Goal: Information Seeking & Learning: Learn about a topic

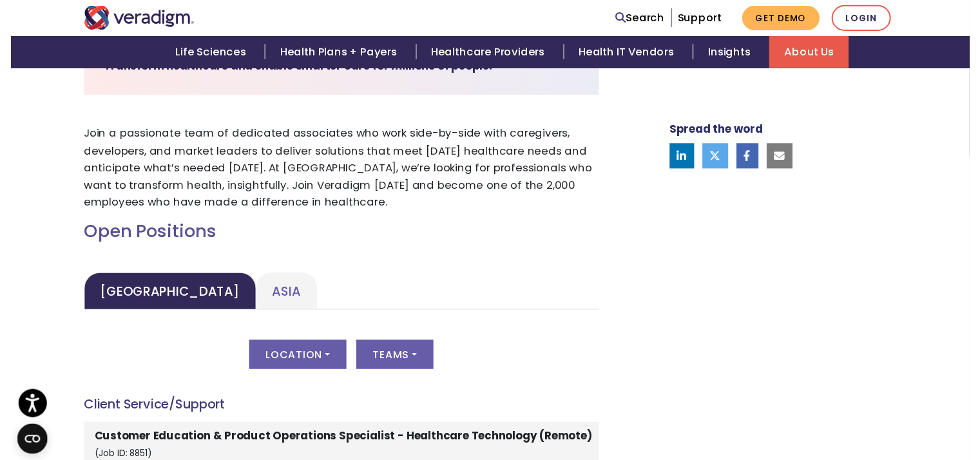
scroll to position [441, 0]
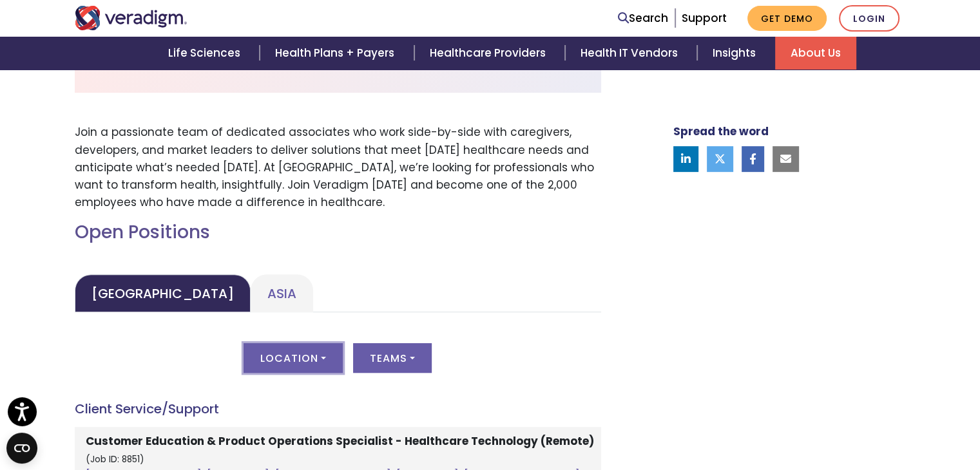
click at [314, 361] on button "Location" at bounding box center [293, 358] width 99 height 30
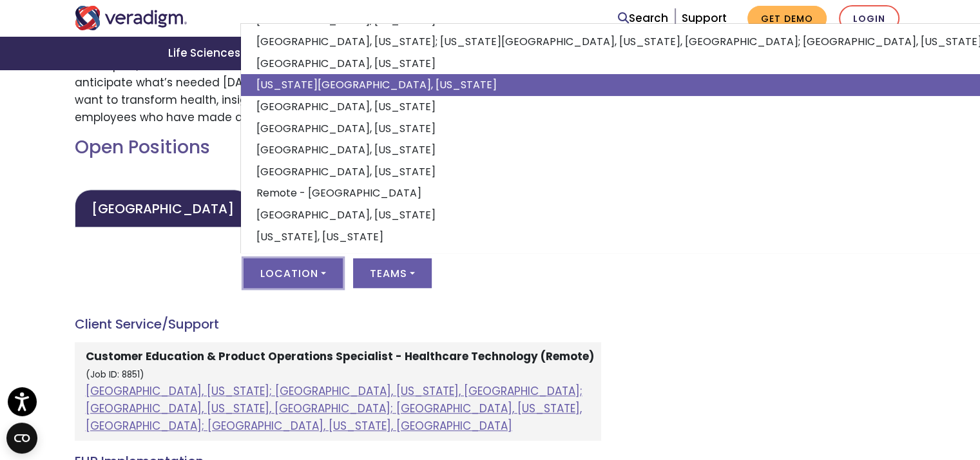
scroll to position [500, 10]
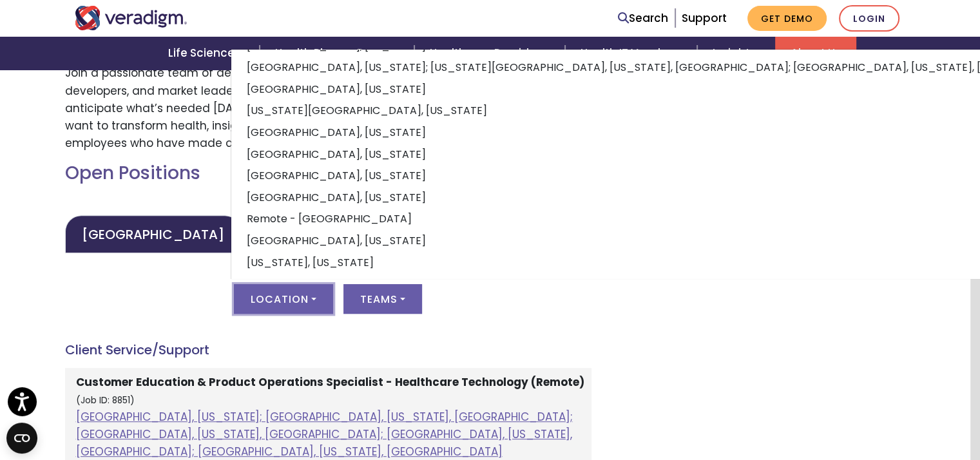
click at [211, 302] on div "Location All [GEOGRAPHIC_DATA], [US_STATE]; [GEOGRAPHIC_DATA], [US_STATE], [GEO…" at bounding box center [328, 306] width 526 height 45
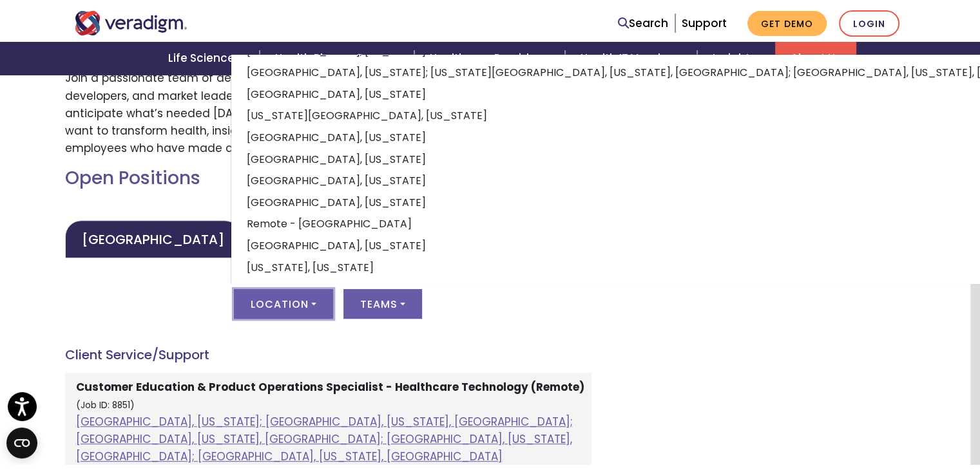
scroll to position [500, 0]
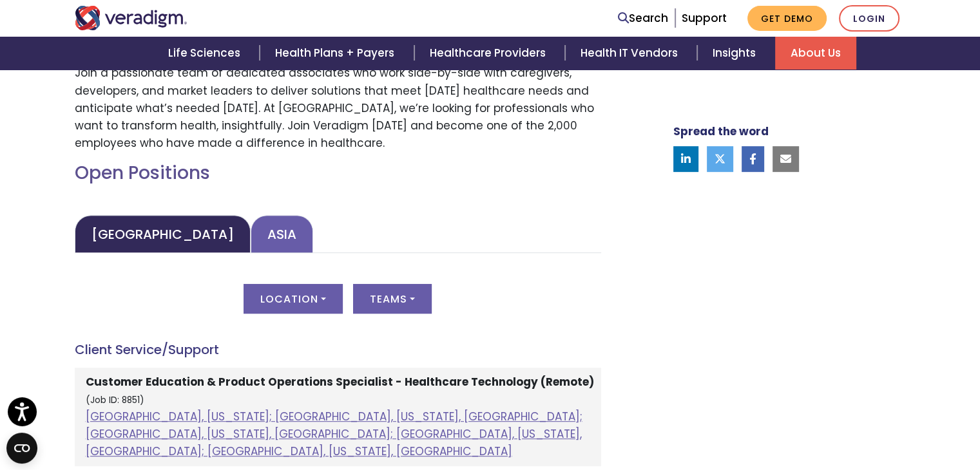
click at [251, 231] on link "Asia" at bounding box center [282, 234] width 62 height 38
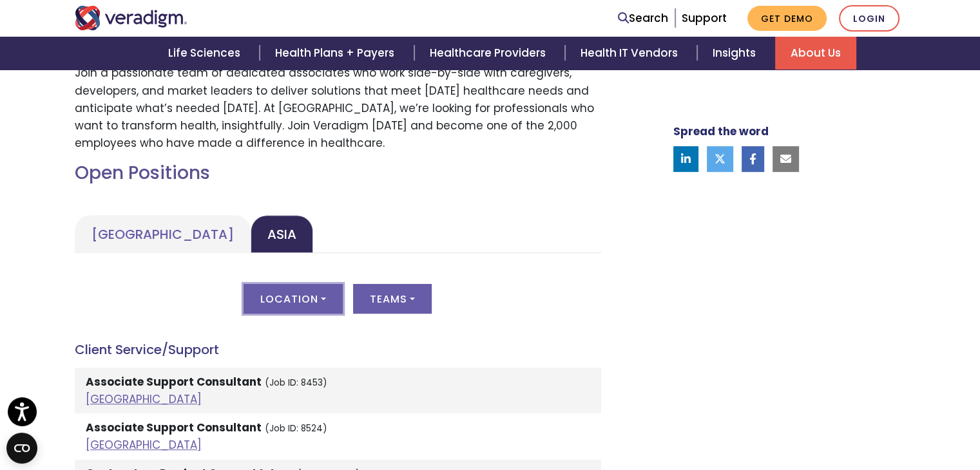
click at [307, 312] on button "Location" at bounding box center [293, 299] width 99 height 30
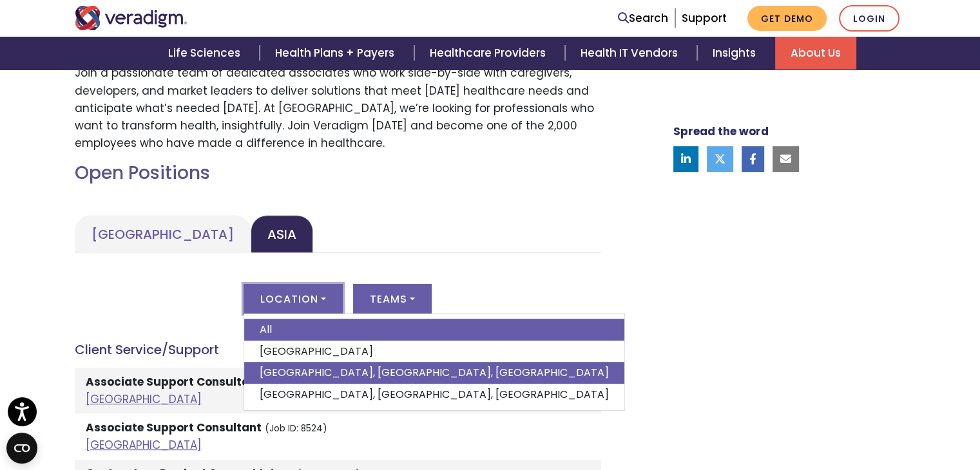
click at [291, 370] on link "[GEOGRAPHIC_DATA], [GEOGRAPHIC_DATA], [GEOGRAPHIC_DATA]" at bounding box center [434, 373] width 380 height 22
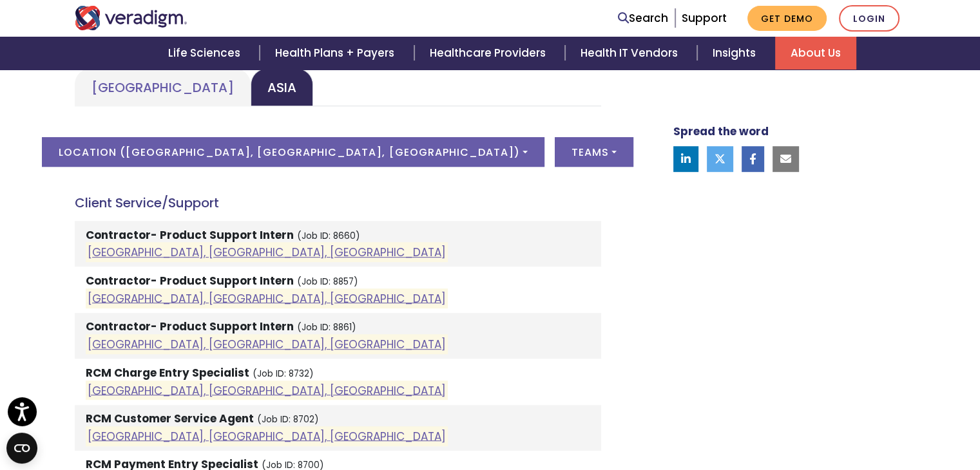
scroll to position [642, 0]
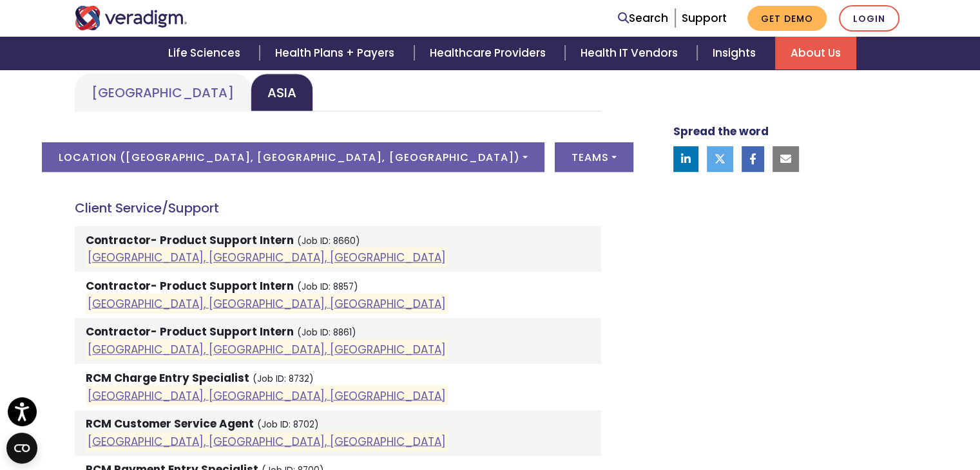
click at [169, 285] on strong "Contractor- Product Support Intern" at bounding box center [190, 285] width 208 height 15
click at [287, 274] on li "Contractor- Product Support [DEMOGRAPHIC_DATA] (Job ID: 8857) [GEOGRAPHIC_DATA]…" at bounding box center [338, 295] width 526 height 46
click at [232, 279] on strong "Contractor- Product Support Intern" at bounding box center [190, 285] width 208 height 15
click at [128, 310] on link "[GEOGRAPHIC_DATA], [GEOGRAPHIC_DATA], [GEOGRAPHIC_DATA]" at bounding box center [267, 303] width 358 height 15
